Goal: Transaction & Acquisition: Obtain resource

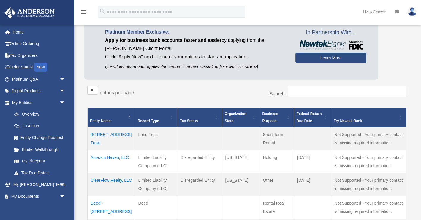
scroll to position [56, 0]
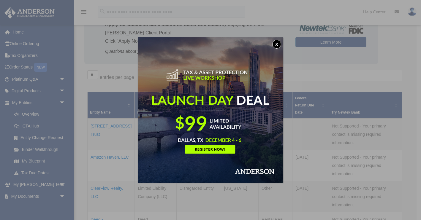
click at [47, 195] on div "x" at bounding box center [210, 110] width 421 height 220
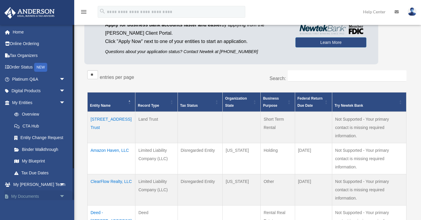
click at [62, 196] on span "arrow_drop_down" at bounding box center [65, 197] width 12 height 12
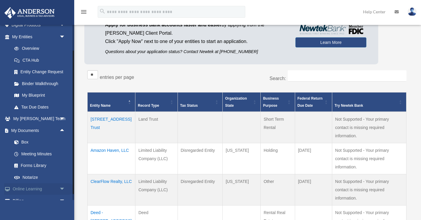
scroll to position [70, 0]
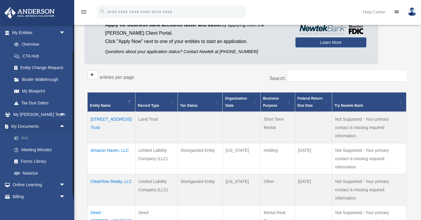
click at [24, 138] on link "Box" at bounding box center [41, 138] width 66 height 12
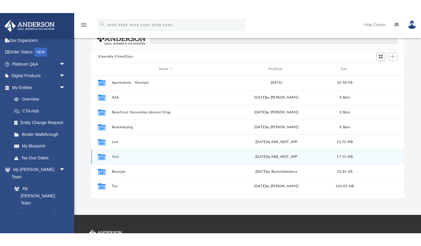
scroll to position [44, 0]
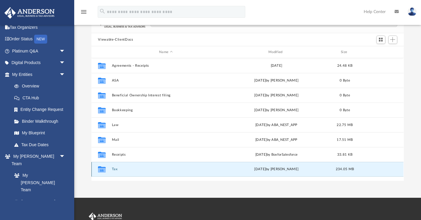
click at [116, 169] on button "Tax" at bounding box center [166, 170] width 108 height 4
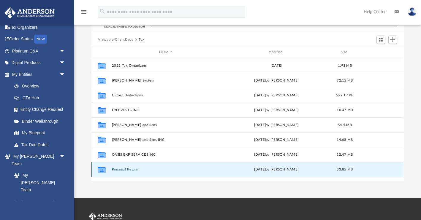
click at [128, 170] on button "Personal Return" at bounding box center [166, 170] width 108 height 4
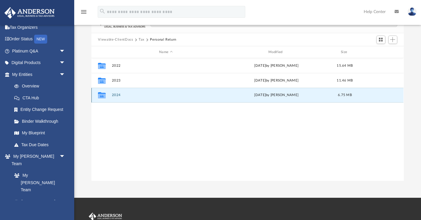
click at [118, 95] on button "2024" at bounding box center [166, 96] width 108 height 4
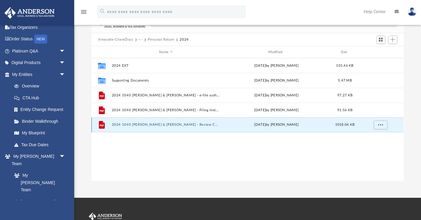
click at [151, 123] on button "2024 1040 Olalere, Emmanuel & Yetunde - Review Copy.pdf" at bounding box center [166, 125] width 108 height 4
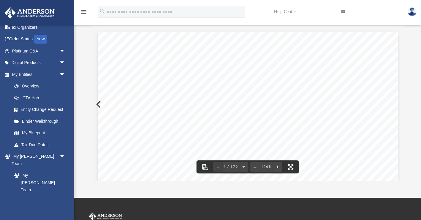
click at [290, 167] on button "File preview" at bounding box center [290, 167] width 13 height 13
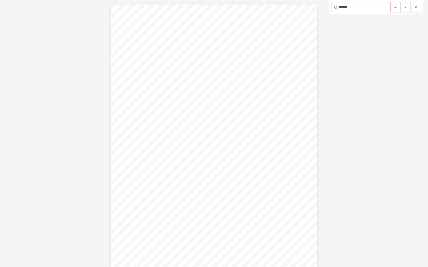
scroll to position [7350, 0]
type input "*********"
click at [400, 2] on button "File preview" at bounding box center [405, 7] width 10 height 10
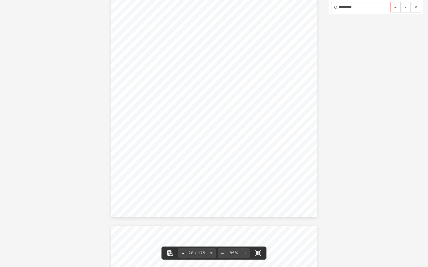
drag, startPoint x: 357, startPoint y: 9, endPoint x: 326, endPoint y: 10, distance: 30.9
click at [326, 10] on div "419986 10-09-24 Perjury Statement (1040 and 1040NR) Perjury Statement (1040X) E…" at bounding box center [214, 133] width 428 height 267
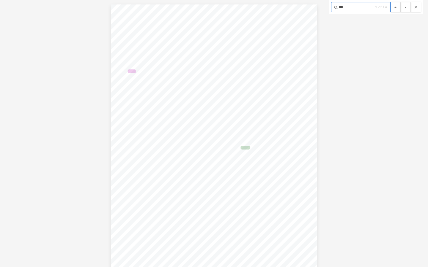
scroll to position [9351, 0]
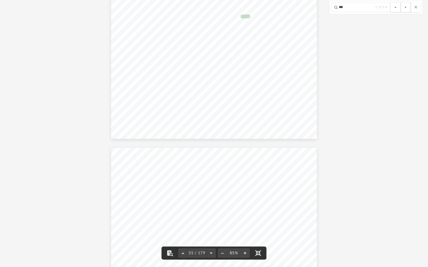
click at [390, 13] on div "*** 1 of 14" at bounding box center [376, 7] width 94 height 14
click at [355, 10] on input "***" at bounding box center [360, 7] width 59 height 10
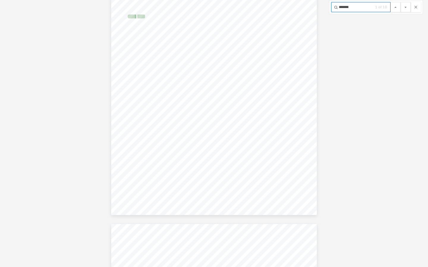
type input "*******"
click at [400, 2] on button "File preview" at bounding box center [405, 7] width 10 height 10
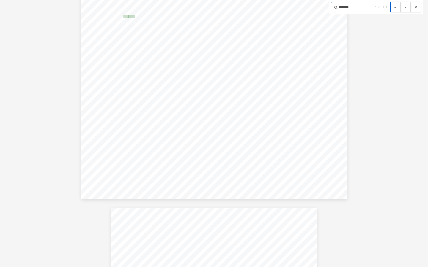
click at [400, 2] on button "File preview" at bounding box center [405, 7] width 10 height 10
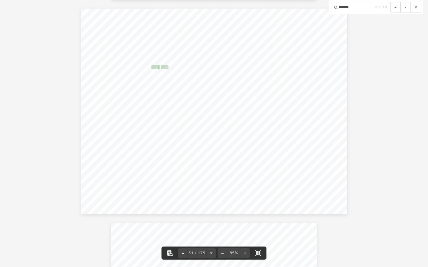
scroll to position [12884, 0]
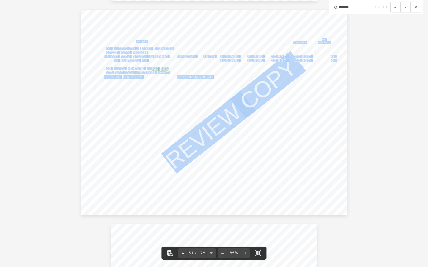
drag, startPoint x: 220, startPoint y: 77, endPoint x: 214, endPoint y: 78, distance: 6.6
click at [214, 78] on div "Asset No. 428104 04-01-24 ALTERNATIVE MINIMUM TAX DEPRECIATION REPORT Date Acqu…" at bounding box center [214, 113] width 266 height 206
click at [188, 118] on div "Asset No. 428104 04-01-24 ALTERNATIVE MINIMUM TAX DEPRECIATION REPORT Date Acqu…" at bounding box center [214, 113] width 266 height 206
click at [287, 128] on div "Asset No. 428104 04-01-24 ALTERNATIVE MINIMUM TAX DEPRECIATION REPORT Date Acqu…" at bounding box center [214, 113] width 266 height 206
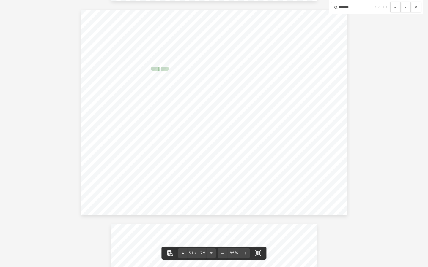
click at [203, 81] on span "150DB15.00" at bounding box center [203, 80] width 24 height 3
click at [187, 87] on div "Asset No. 428104 04-01-24 ALTERNATIVE MINIMUM TAX DEPRECIATION REPORT Date Acqu…" at bounding box center [214, 113] width 266 height 206
drag, startPoint x: 415, startPoint y: 6, endPoint x: 415, endPoint y: 238, distance: 232.0
click at [415, 6] on button "File preview" at bounding box center [415, 7] width 10 height 10
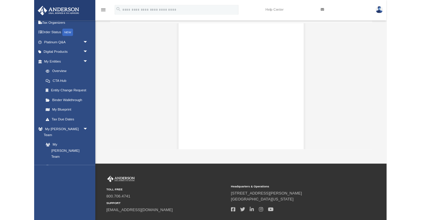
scroll to position [135, 312]
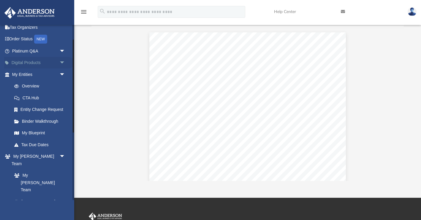
click at [59, 63] on span "arrow_drop_down" at bounding box center [65, 63] width 12 height 12
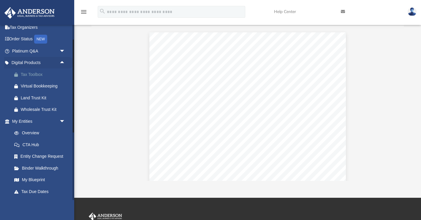
click at [37, 73] on div "Tax Toolbox" at bounding box center [44, 74] width 46 height 7
click at [61, 60] on span "arrow_drop_up" at bounding box center [65, 63] width 12 height 12
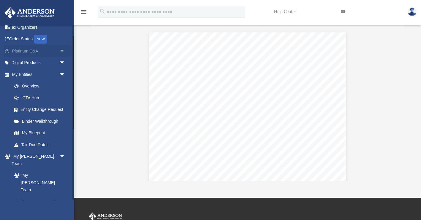
click at [64, 50] on span "arrow_drop_down" at bounding box center [65, 51] width 12 height 12
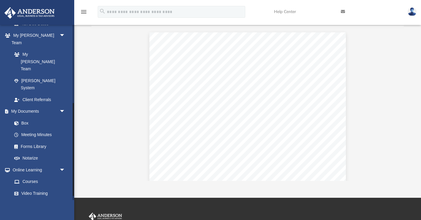
scroll to position [283, 0]
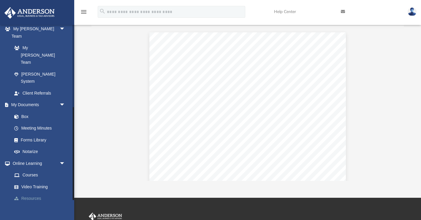
click at [37, 193] on link "Resources" at bounding box center [41, 199] width 66 height 12
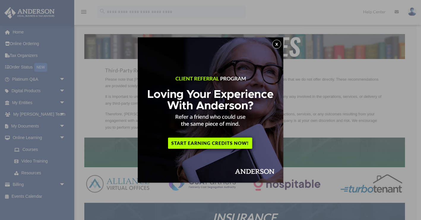
click at [111, 109] on div "x" at bounding box center [210, 110] width 421 height 220
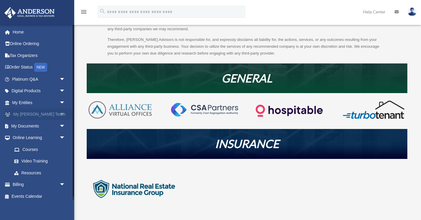
scroll to position [77, 0]
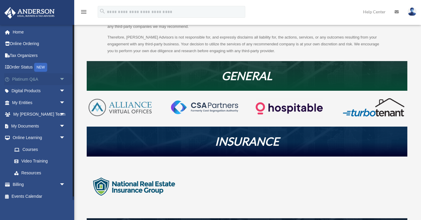
click at [56, 78] on link "Platinum Q&A arrow_drop_down" at bounding box center [39, 79] width 70 height 12
click at [62, 79] on span "arrow_drop_down" at bounding box center [65, 79] width 12 height 12
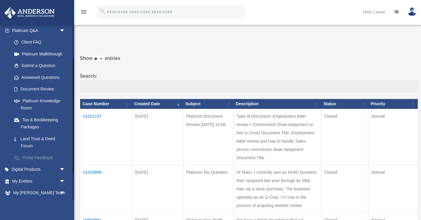
scroll to position [59, 0]
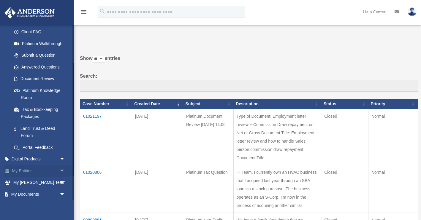
drag, startPoint x: 41, startPoint y: 165, endPoint x: 33, endPoint y: 172, distance: 9.7
click at [33, 172] on link "My Entities arrow_drop_down" at bounding box center [39, 171] width 70 height 12
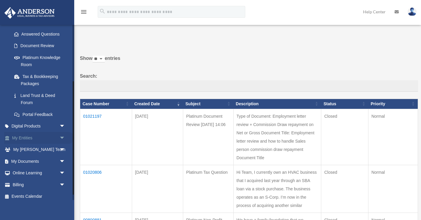
scroll to position [96, 0]
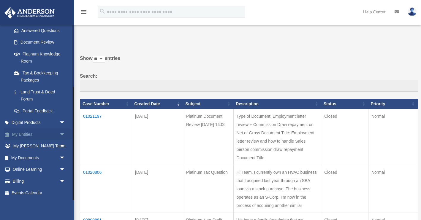
click at [61, 133] on span "arrow_drop_down" at bounding box center [65, 135] width 12 height 12
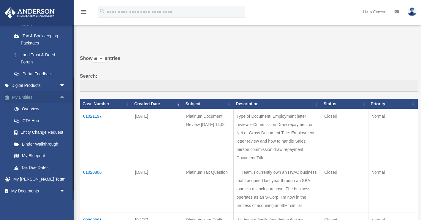
scroll to position [143, 0]
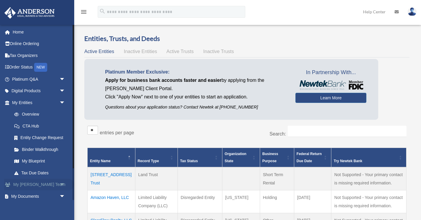
click at [57, 186] on link "My [PERSON_NAME] Team arrow_drop_down" at bounding box center [39, 185] width 70 height 12
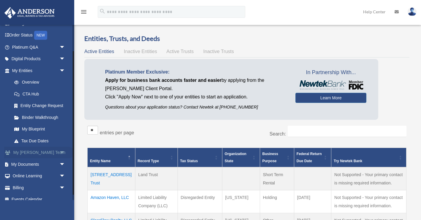
scroll to position [39, 0]
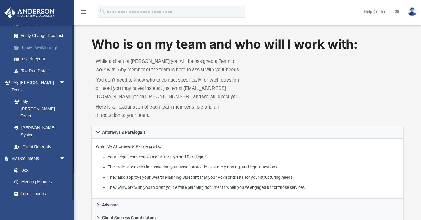
scroll to position [106, 0]
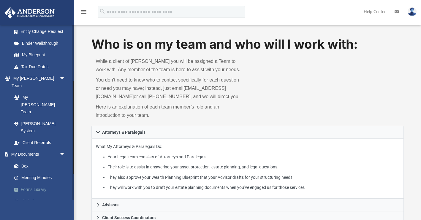
click at [44, 184] on link "Forms Library" at bounding box center [41, 190] width 66 height 12
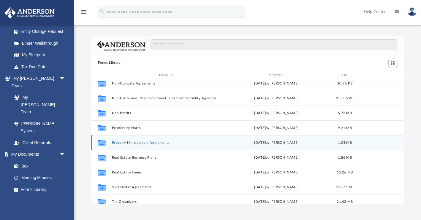
scroll to position [322, 0]
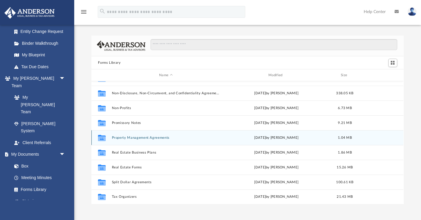
click at [153, 139] on button "Property Management Agreements" at bounding box center [166, 138] width 108 height 4
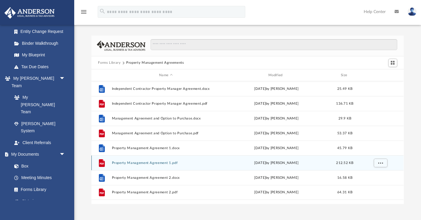
scroll to position [0, 0]
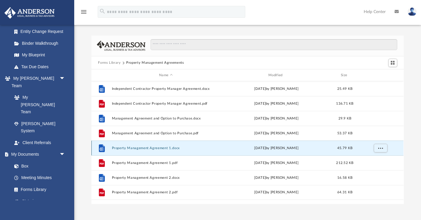
click at [154, 150] on button "Property Management Agreement 1.docx" at bounding box center [166, 148] width 108 height 4
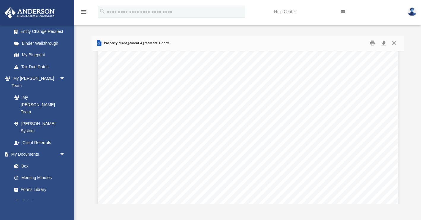
scroll to position [1207, 0]
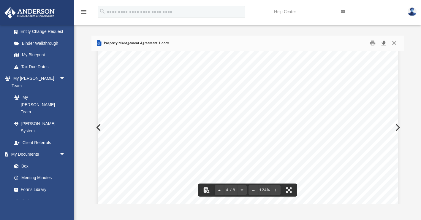
click at [386, 43] on button "Download" at bounding box center [384, 43] width 11 height 9
click at [395, 43] on button "Close" at bounding box center [394, 43] width 11 height 9
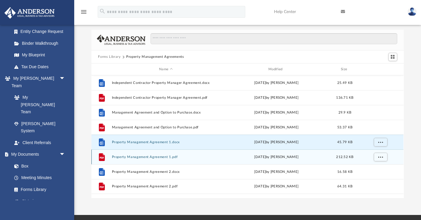
scroll to position [0, 0]
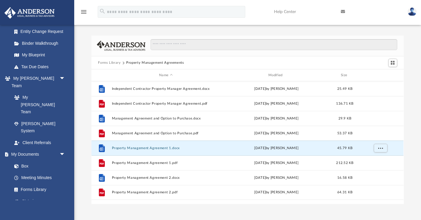
click at [111, 62] on button "Forms Library" at bounding box center [109, 62] width 23 height 5
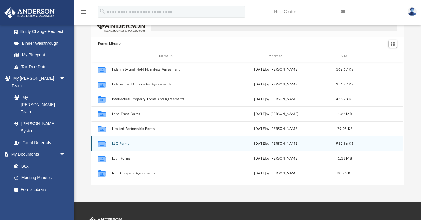
scroll to position [208, 0]
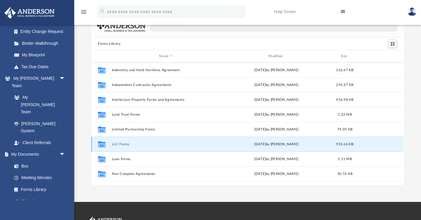
click at [124, 143] on button "LLC Forms" at bounding box center [166, 145] width 108 height 4
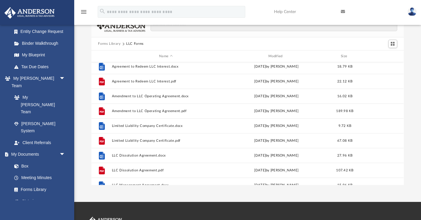
scroll to position [0, 0]
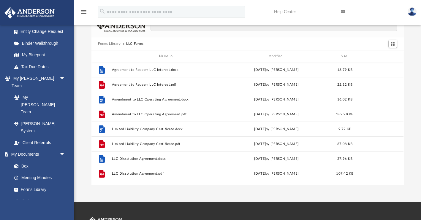
click at [113, 46] on button "Forms Library" at bounding box center [109, 43] width 23 height 5
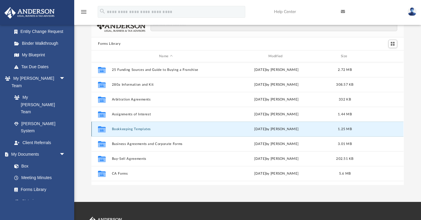
click at [140, 129] on button "Bookkeeping Templates" at bounding box center [166, 129] width 108 height 4
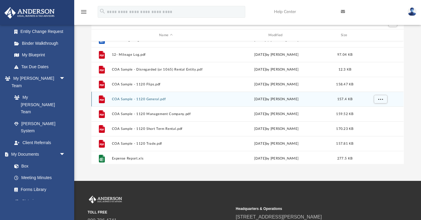
scroll to position [23, 0]
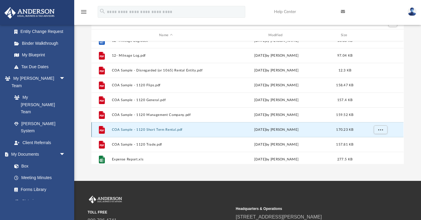
click at [165, 130] on button "COA Sample - 1120 Short Term Rental.pdf" at bounding box center [166, 130] width 108 height 4
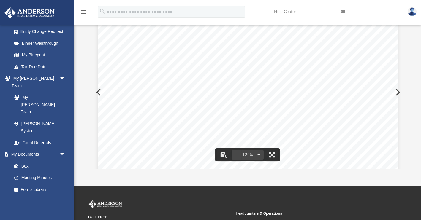
scroll to position [0, 0]
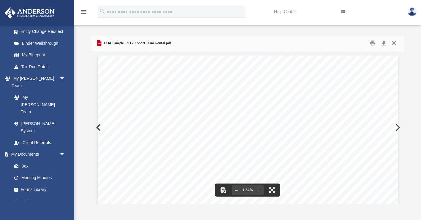
click at [394, 46] on button "Close" at bounding box center [394, 43] width 11 height 9
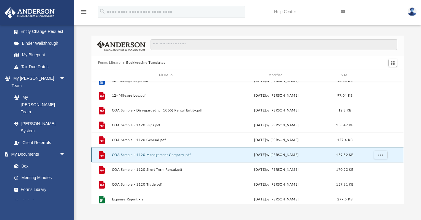
click at [161, 154] on button "COA Sample - 1120 Management Company.pdf" at bounding box center [166, 155] width 108 height 4
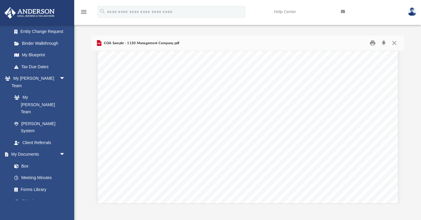
scroll to position [243, 0]
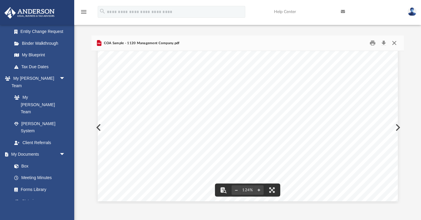
click at [393, 45] on button "Close" at bounding box center [394, 43] width 11 height 9
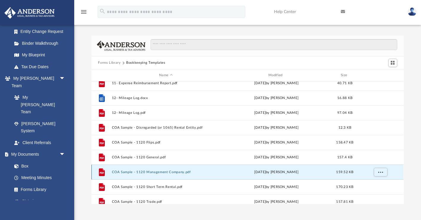
scroll to position [0, 0]
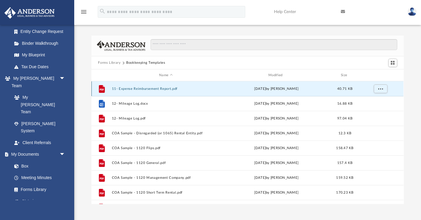
click at [160, 89] on button "11- Expense Reimbursement Report.pdf" at bounding box center [166, 89] width 108 height 4
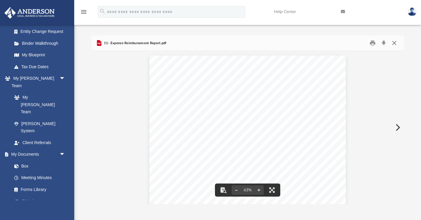
click at [394, 42] on button "Close" at bounding box center [394, 43] width 11 height 9
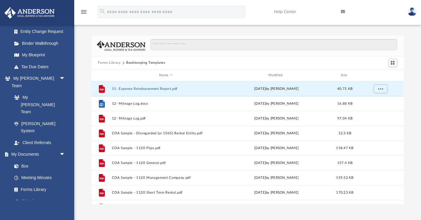
click at [111, 63] on button "Forms Library" at bounding box center [109, 62] width 23 height 5
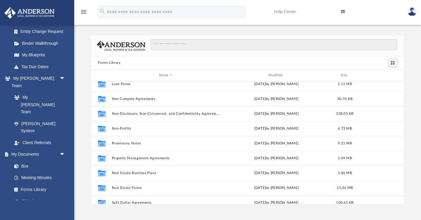
scroll to position [303, 0]
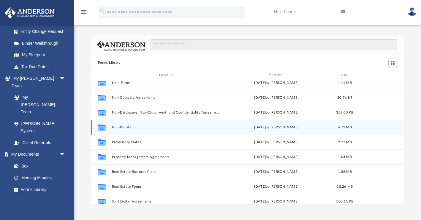
click at [126, 130] on div "Collaborated Folder Non-Profits [DATE] by [PERSON_NAME] 6.73 MB" at bounding box center [247, 127] width 312 height 15
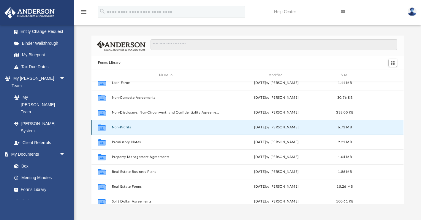
click at [126, 129] on button "Non-Profits" at bounding box center [166, 128] width 108 height 4
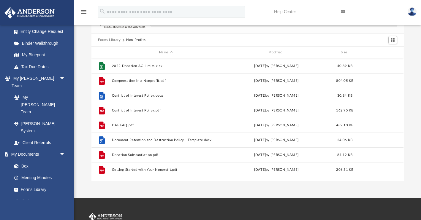
scroll to position [0, 0]
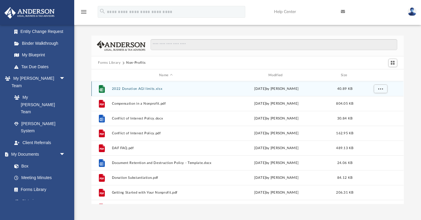
click at [133, 89] on button "2022 Donation AGI limits.xlsx" at bounding box center [166, 89] width 108 height 4
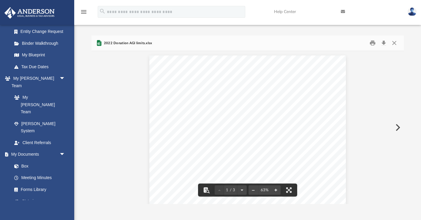
click at [277, 190] on button "File preview" at bounding box center [276, 190] width 10 height 13
